Goal: Check status: Check status

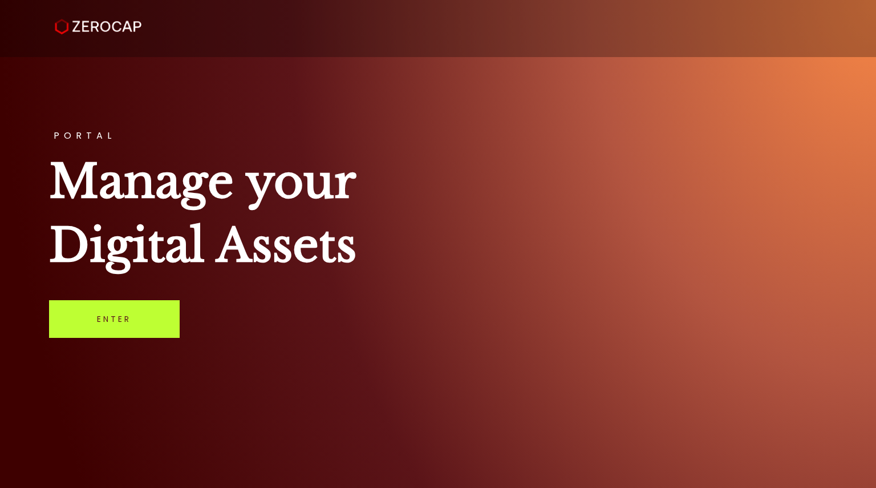
click at [109, 329] on link "Enter" at bounding box center [114, 319] width 131 height 38
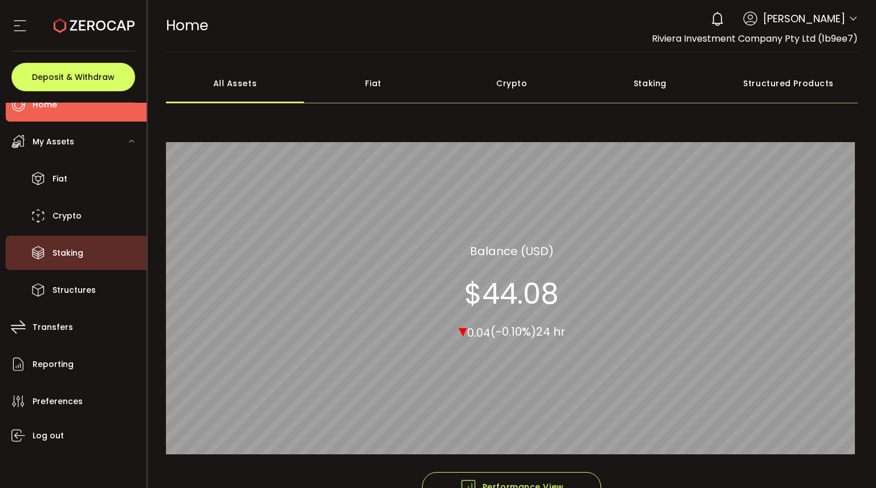
scroll to position [23, 0]
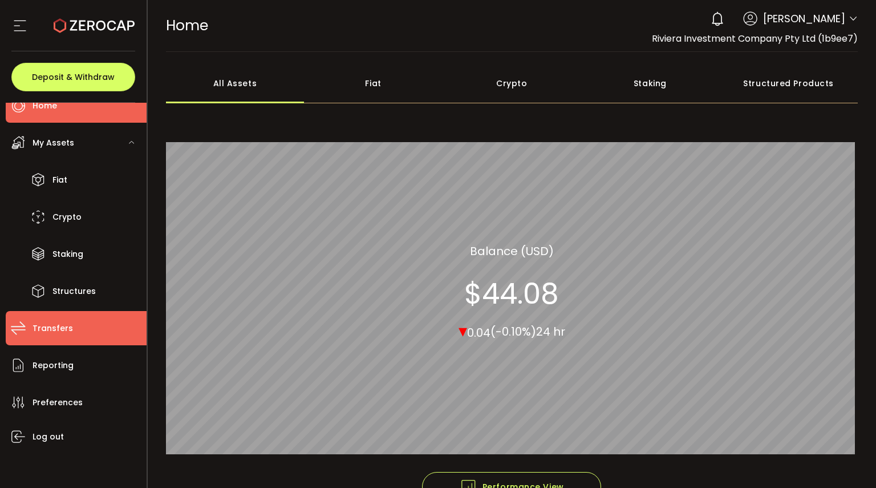
click at [51, 338] on li "Transfers" at bounding box center [76, 328] width 141 height 34
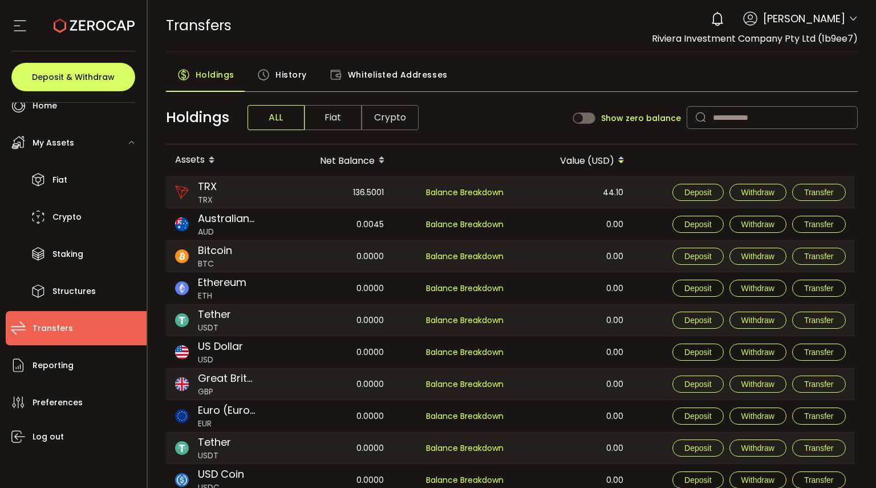
click at [290, 74] on span "History" at bounding box center [290, 74] width 31 height 23
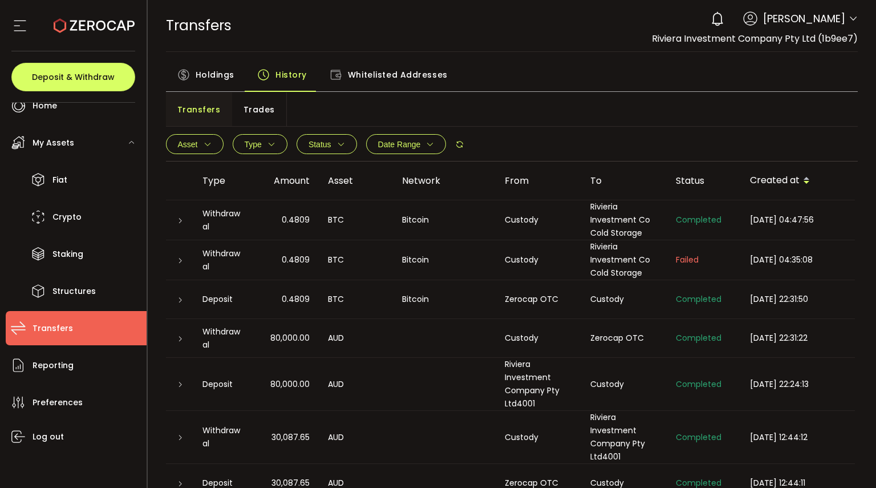
click at [330, 217] on div "BTC" at bounding box center [356, 219] width 74 height 13
click at [176, 214] on div at bounding box center [179, 219] width 9 height 11
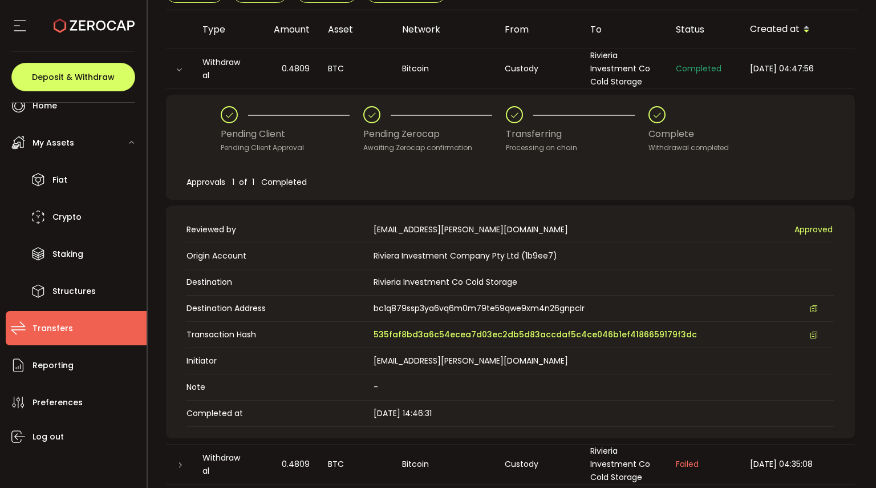
scroll to position [151, 0]
